Goal: Transaction & Acquisition: Purchase product/service

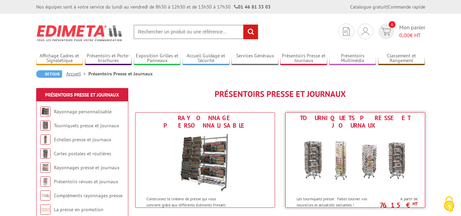
click at [355, 149] on img at bounding box center [355, 161] width 126 height 61
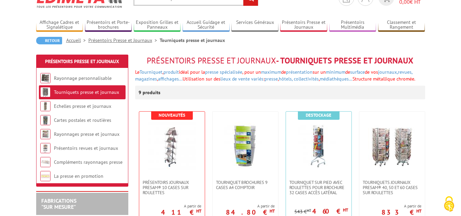
scroll to position [47, 0]
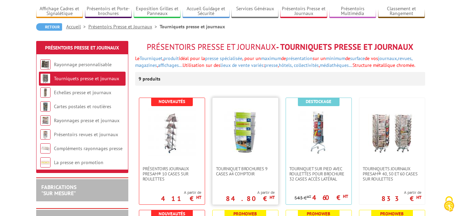
click at [238, 131] on img at bounding box center [245, 132] width 48 height 48
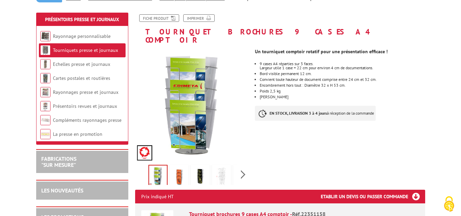
scroll to position [81, 0]
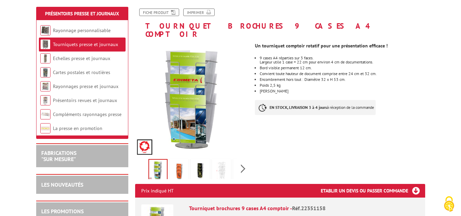
click at [178, 165] on img at bounding box center [179, 170] width 16 height 21
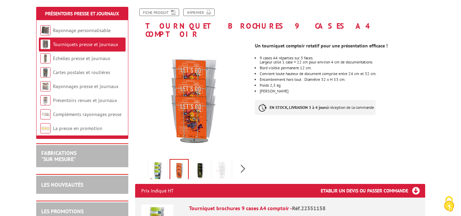
click at [199, 160] on img at bounding box center [200, 170] width 16 height 21
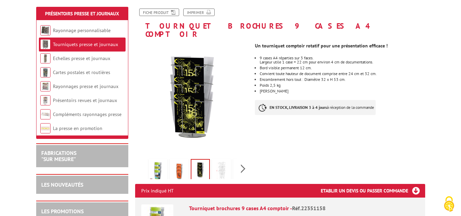
click at [247, 159] on div "Previous Next" at bounding box center [192, 169] width 115 height 24
click at [240, 162] on div "Previous Next" at bounding box center [192, 169] width 115 height 24
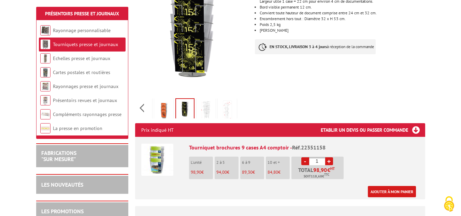
scroll to position [158, 0]
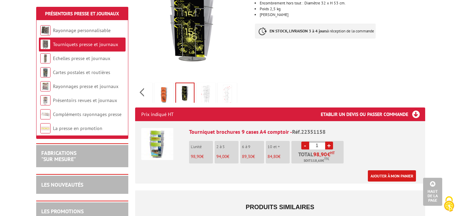
click at [197, 154] on span "98,90" at bounding box center [196, 157] width 11 height 6
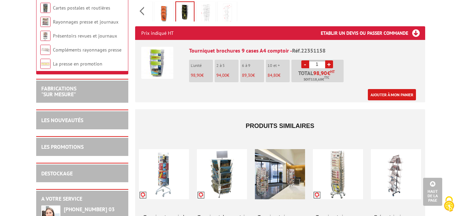
scroll to position [236, 0]
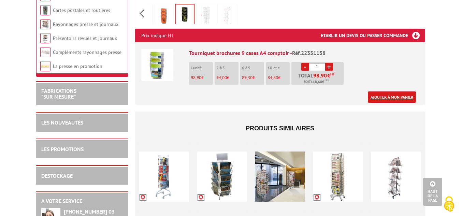
click at [381, 91] on link "Ajouter à mon panier" at bounding box center [392, 96] width 48 height 11
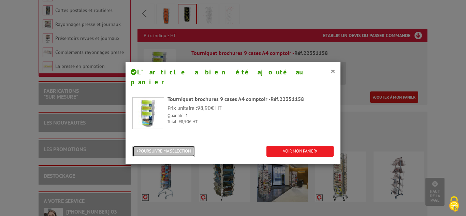
click at [154, 146] on button "POURSUIVRE MA SÉLECTION" at bounding box center [163, 151] width 63 height 11
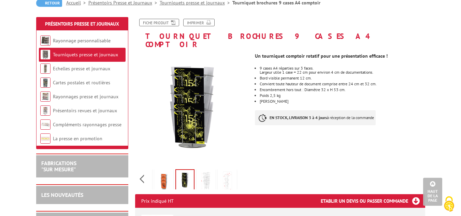
scroll to position [70, 0]
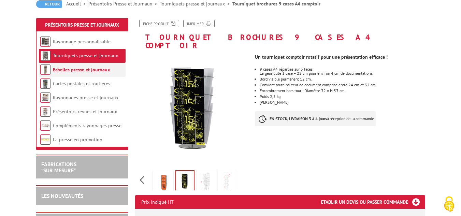
click at [82, 71] on link "Echelles presse et journaux" at bounding box center [81, 70] width 57 height 6
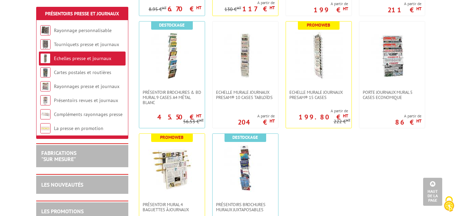
scroll to position [265, 0]
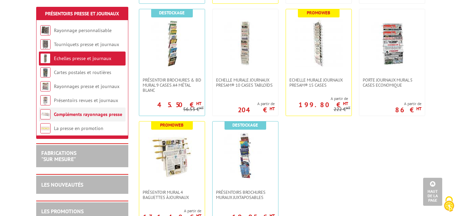
click at [96, 113] on link "Compléments rayonnages presse" at bounding box center [88, 114] width 68 height 6
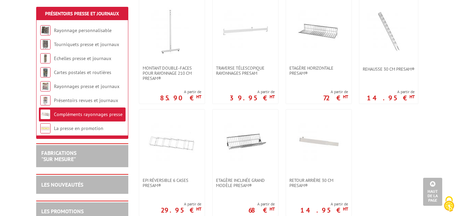
scroll to position [449, 0]
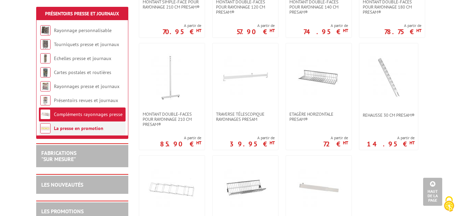
click at [73, 128] on link "La presse en promotion" at bounding box center [78, 128] width 49 height 6
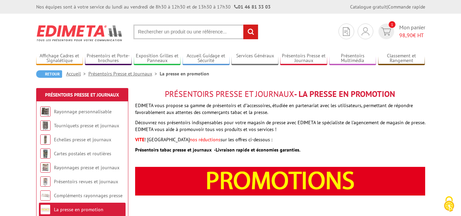
click at [178, 31] on input "text" at bounding box center [195, 32] width 125 height 15
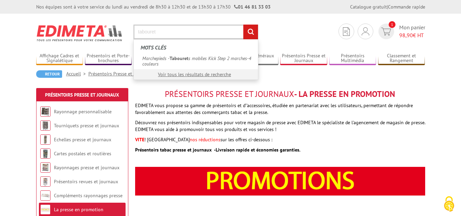
type input "tabouret"
click at [252, 37] on input "rechercher" at bounding box center [250, 32] width 15 height 15
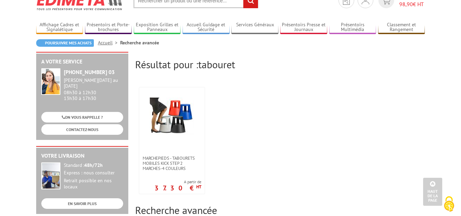
scroll to position [27, 0]
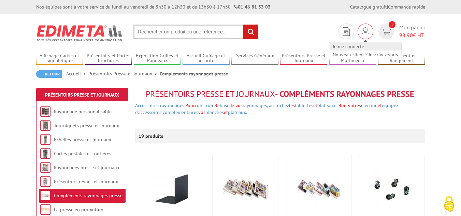
click at [354, 44] on link "Je me connecte" at bounding box center [365, 46] width 72 height 8
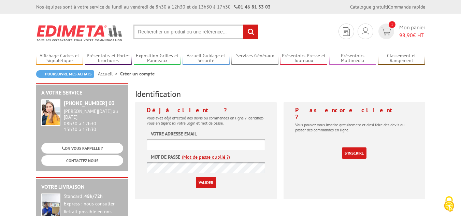
click at [167, 147] on input "text" at bounding box center [206, 144] width 118 height 11
type input "ce.duchange@laposte.net"
click at [203, 182] on input "Valider" at bounding box center [206, 182] width 20 height 11
click at [187, 140] on input "text" at bounding box center [206, 144] width 118 height 11
type input "ce.duchange@laposte.net"
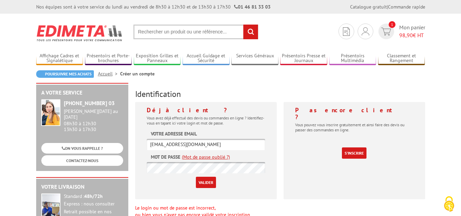
click at [206, 157] on link "(Mot de passe oublié ?)" at bounding box center [206, 157] width 48 height 7
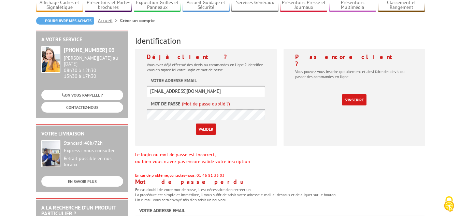
scroll to position [82, 0]
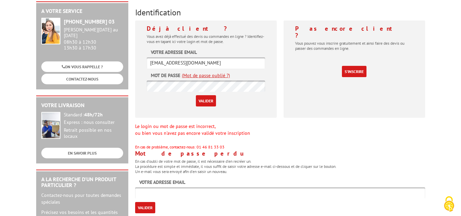
click at [169, 193] on input "text" at bounding box center [280, 192] width 290 height 11
type input "[EMAIL_ADDRESS][DOMAIN_NAME]"
click at [143, 207] on input "Valider" at bounding box center [145, 207] width 20 height 11
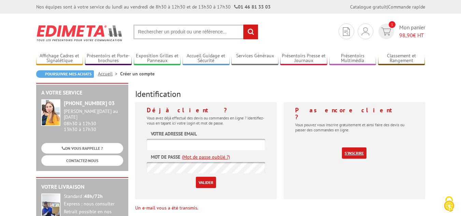
click at [353, 149] on link "S'inscrire" at bounding box center [354, 152] width 25 height 11
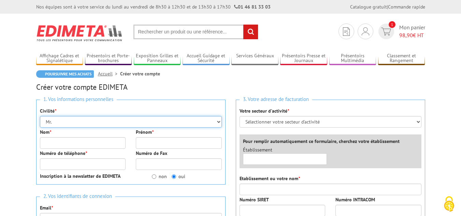
click at [219, 121] on select "Mr. Mme. Mlle." at bounding box center [131, 122] width 182 height 12
select select "Mme."
click at [40, 116] on select "Mr. Mme. Mlle." at bounding box center [131, 122] width 182 height 12
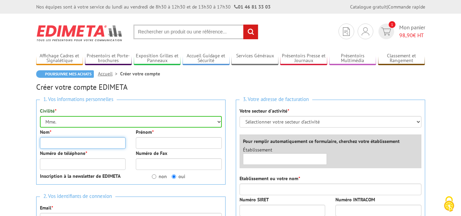
click at [87, 142] on input "Nom *" at bounding box center [83, 143] width 86 height 12
type input "Duchange"
type input "Céline"
type input "0626327384"
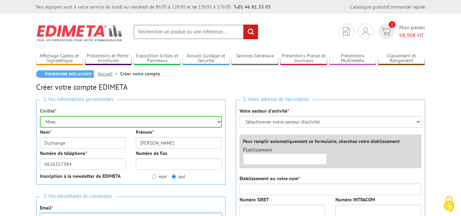
type input "[EMAIL_ADDRESS][DOMAIN_NAME]"
type input "Snc le Nemrod"
type input "17 rue Jules Vercruysse"
type input "Bar Tabac le Nemrod"
type input "02430"
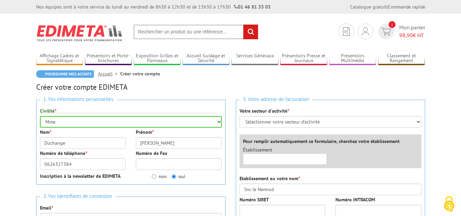
type input "GAUCHY"
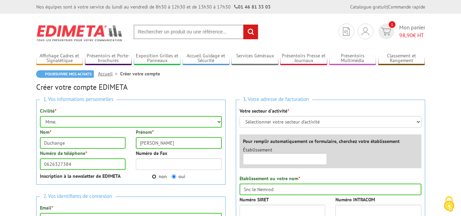
click at [153, 176] on input "non" at bounding box center [154, 176] width 4 height 4
radio input "true"
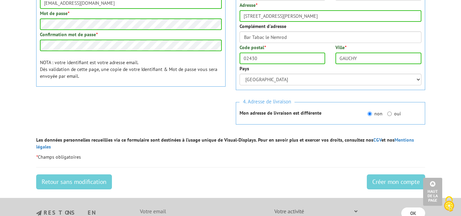
scroll to position [225, 0]
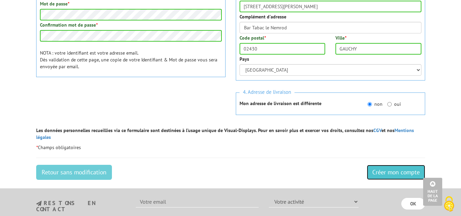
click at [395, 165] on input "Créer mon compte" at bounding box center [396, 172] width 58 height 15
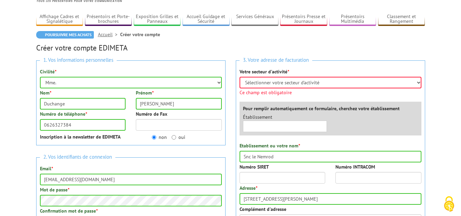
scroll to position [31, 0]
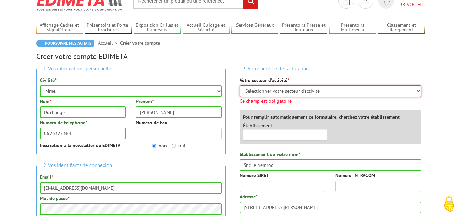
click at [418, 91] on select "Sélectionner votre secteur d'activité Administrations et collectivités Magasins…" at bounding box center [330, 91] width 182 height 12
select select "877"
click at [239, 85] on select "Sélectionner votre secteur d'activité Administrations et collectivités Magasins…" at bounding box center [330, 91] width 182 height 12
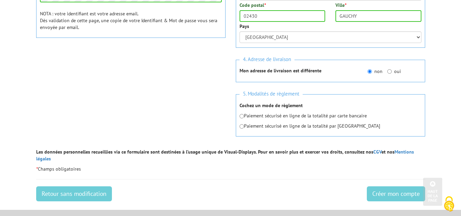
scroll to position [265, 0]
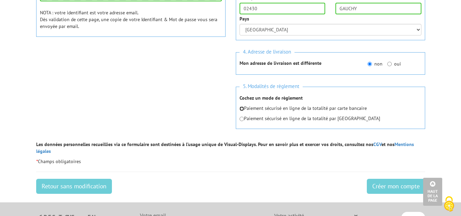
click at [242, 116] on div "Paiement sécurisé en ligne de la totalité par carte bancaire Paiement sécurisé …" at bounding box center [330, 113] width 182 height 17
click at [242, 109] on input "radio" at bounding box center [241, 108] width 4 height 4
radio input "true"
click at [390, 180] on input "Créer mon compte" at bounding box center [396, 186] width 58 height 15
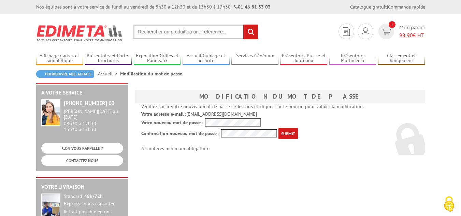
click at [286, 134] on input "submit" at bounding box center [287, 133] width 19 height 11
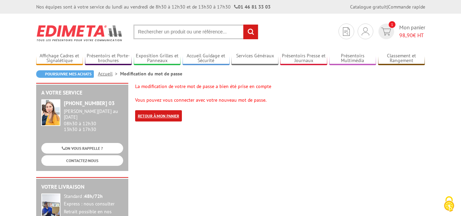
click at [165, 117] on link "Retour à mon panier" at bounding box center [158, 115] width 47 height 11
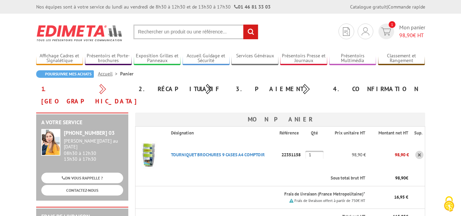
click at [165, 127] on th "Désignation" at bounding box center [222, 133] width 114 height 13
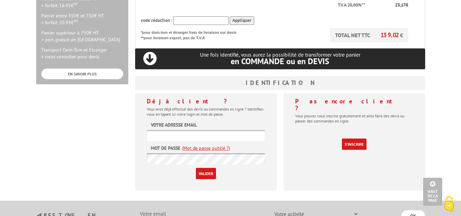
scroll to position [237, 0]
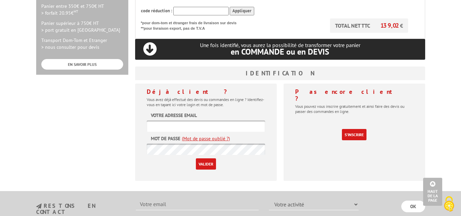
click at [186, 120] on input "text" at bounding box center [206, 125] width 118 height 11
type input "[EMAIL_ADDRESS][DOMAIN_NAME]"
click at [311, 161] on div "Pas encore client ? Vous pouvez vous inscrire gratuitement et ainsi faire des d…" at bounding box center [354, 132] width 142 height 97
click at [206, 158] on input "Valider" at bounding box center [206, 163] width 20 height 11
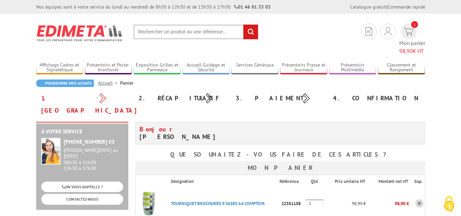
drag, startPoint x: 0, startPoint y: 0, endPoint x: 206, endPoint y: 153, distance: 256.8
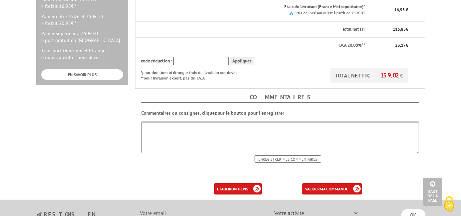
scroll to position [238, 0]
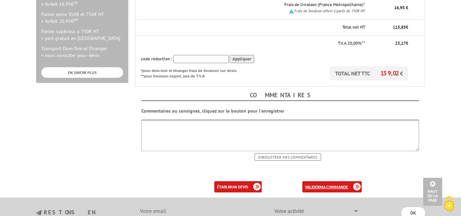
click at [318, 181] on link "valider ma commande" at bounding box center [331, 186] width 59 height 11
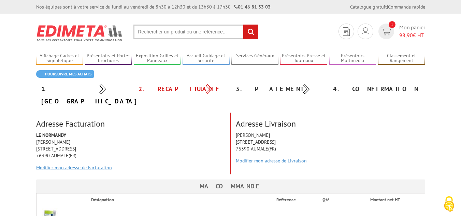
click at [83, 164] on link "Modifier mon adresse de Facturation" at bounding box center [74, 167] width 76 height 6
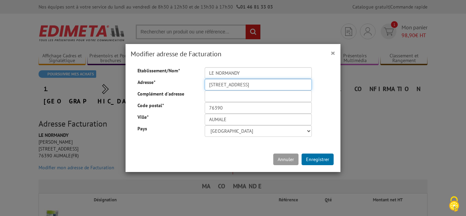
click at [274, 84] on input "17 PLACE DES MARCHES" at bounding box center [258, 85] width 107 height 12
type input "[STREET_ADDRESS][PERSON_NAME]"
type input "Bar Tabac le Nemrod"
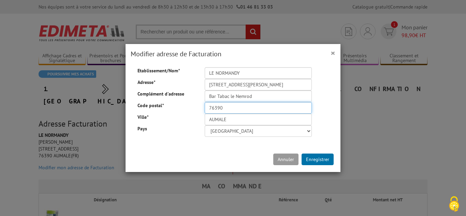
click at [236, 108] on input "76390" at bounding box center [258, 108] width 107 height 12
type input "7"
type input "02430"
click at [237, 118] on input "AUMALE" at bounding box center [258, 120] width 107 height 12
type input "A"
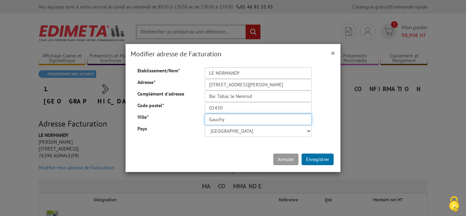
type input "GAUCHY"
click at [315, 160] on button "Enregistrer" at bounding box center [318, 160] width 32 height 12
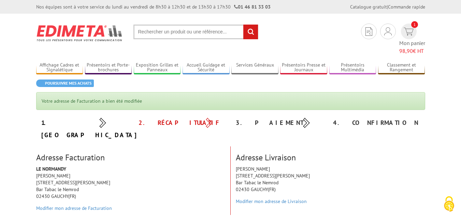
click at [71, 165] on div "LE NORMANDY Mme. céline Duchange 17 rue Jules Vercruysse Bar Tabac le Nemrod 02…" at bounding box center [130, 189] width 199 height 49
click at [93, 205] on link "Modifier mon adresse de Facturation" at bounding box center [74, 208] width 76 height 6
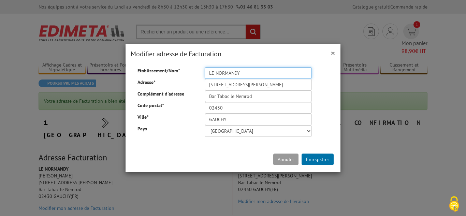
click at [246, 72] on input "LE NORMANDY" at bounding box center [258, 73] width 107 height 12
type input "L"
type input "Le Nemrod"
click at [318, 158] on button "Enregistrer" at bounding box center [318, 160] width 32 height 12
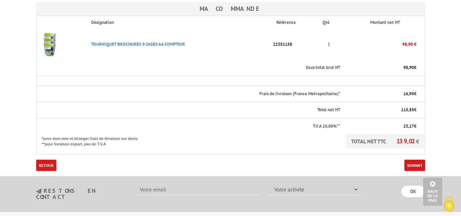
scroll to position [211, 0]
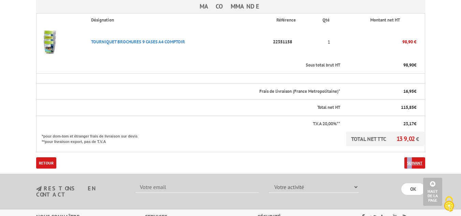
drag, startPoint x: 402, startPoint y: 154, endPoint x: 411, endPoint y: 149, distance: 11.0
click at [411, 149] on form "Ma commande Désignation Référence Qté Montant net HT Sous total brut HT 98,90 1…" at bounding box center [230, 84] width 389 height 169
click at [412, 157] on link "Suivant" at bounding box center [414, 162] width 21 height 11
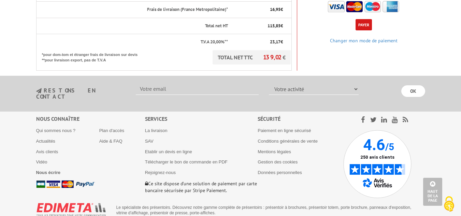
scroll to position [56, 0]
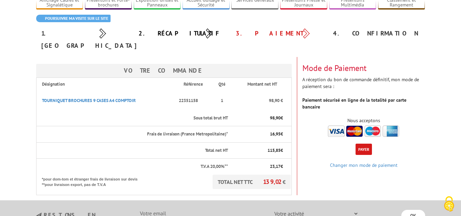
click at [361, 144] on button "Payer" at bounding box center [363, 149] width 16 height 11
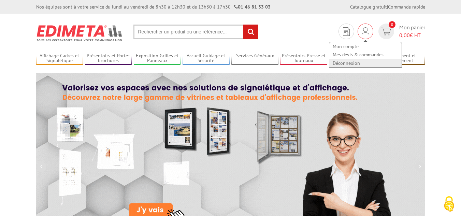
click at [354, 63] on link "Déconnexion" at bounding box center [365, 63] width 72 height 8
